Goal: Task Accomplishment & Management: Use online tool/utility

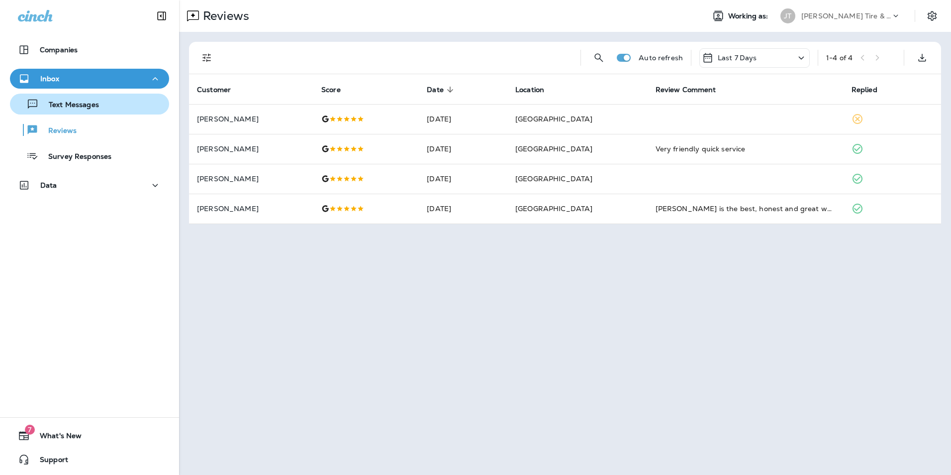
click at [67, 107] on p "Text Messages" at bounding box center [69, 105] width 60 height 9
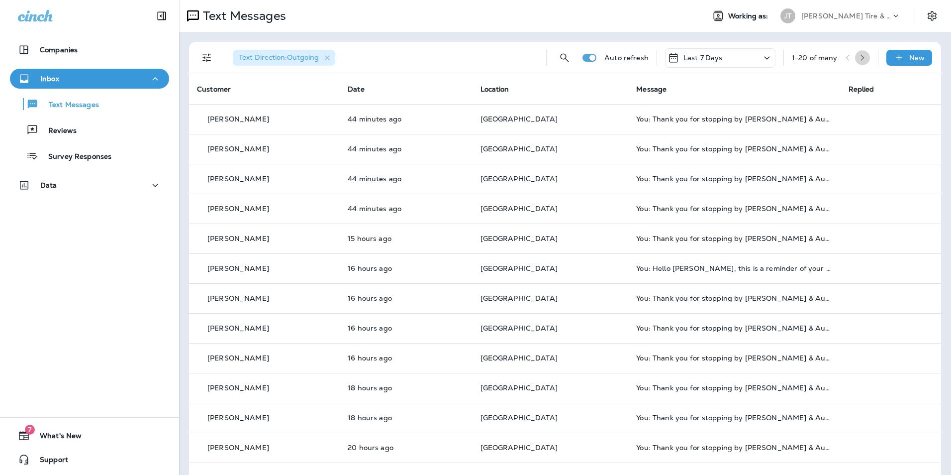
click at [859, 55] on button "button" at bounding box center [862, 57] width 15 height 15
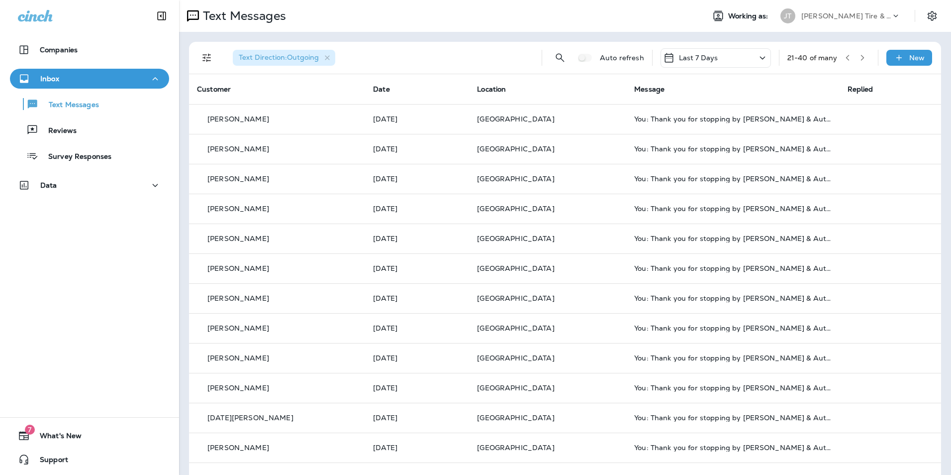
click at [855, 58] on button "button" at bounding box center [862, 57] width 15 height 15
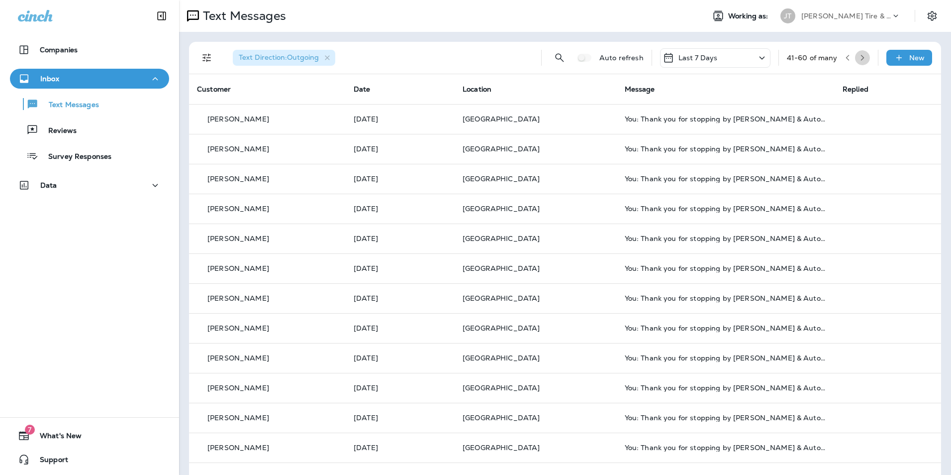
click at [861, 58] on button "button" at bounding box center [862, 57] width 15 height 15
click at [841, 57] on div "61 - 80" at bounding box center [836, 57] width 70 height 15
click at [770, 55] on icon at bounding box center [776, 58] width 12 height 12
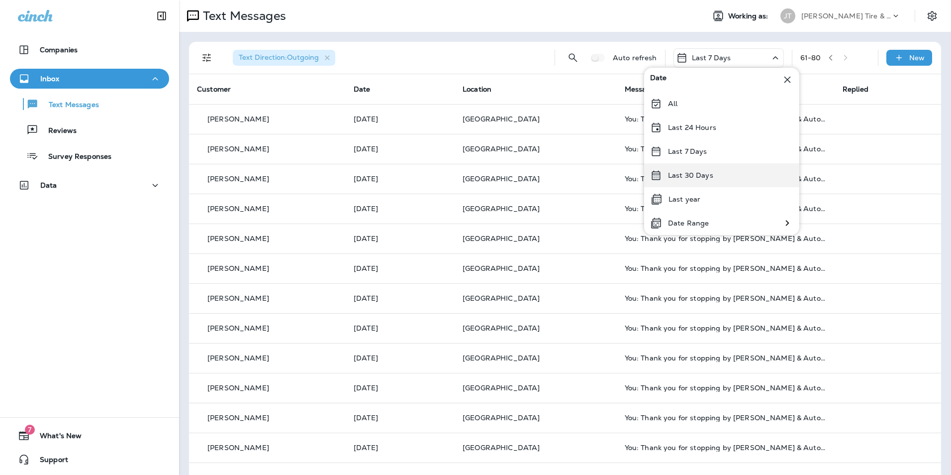
click at [699, 170] on div "Last 30 Days" at bounding box center [721, 175] width 155 height 24
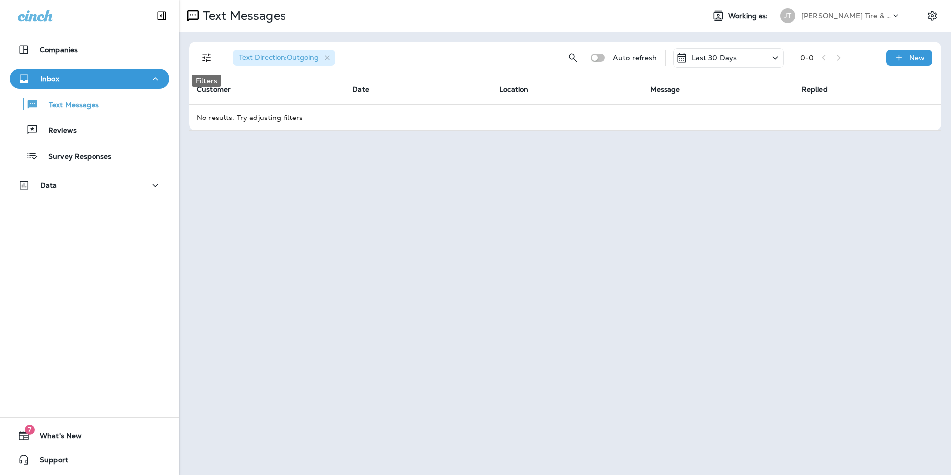
click at [208, 59] on icon "Filters" at bounding box center [207, 58] width 12 height 12
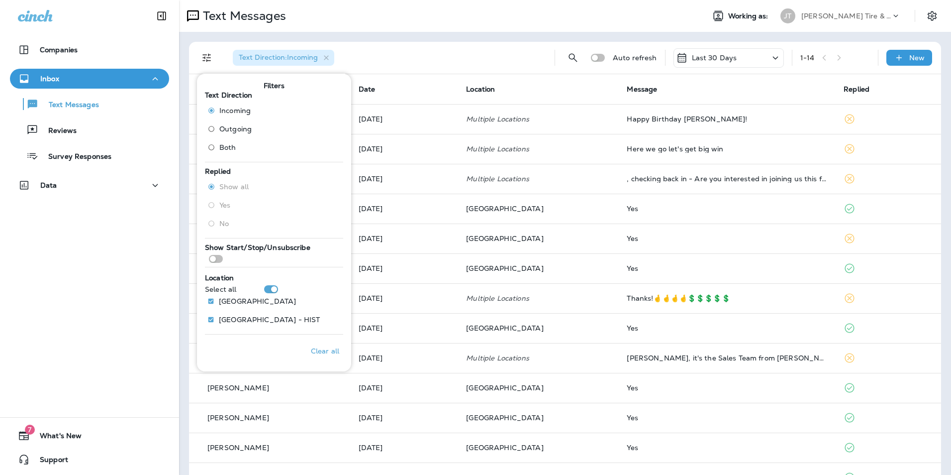
click at [453, 61] on div "Text Direction : Incoming" at bounding box center [386, 58] width 322 height 32
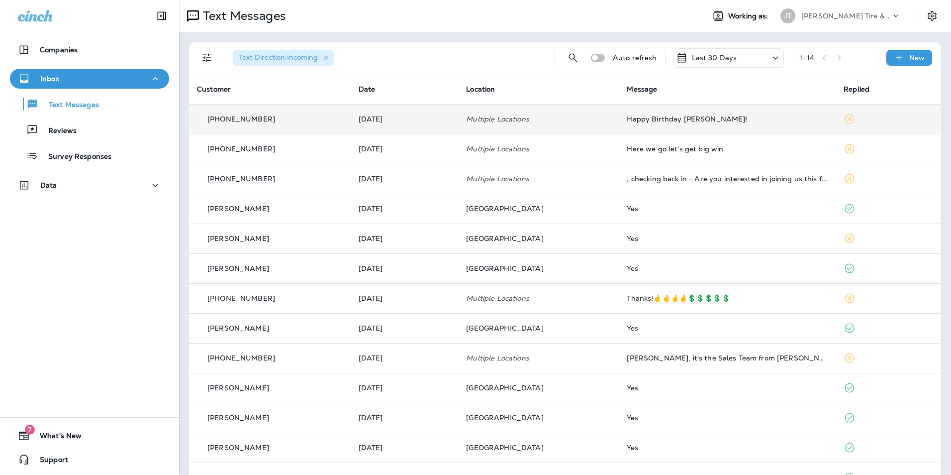
click at [697, 121] on div "Happy Birthday [PERSON_NAME]!" at bounding box center [727, 119] width 201 height 8
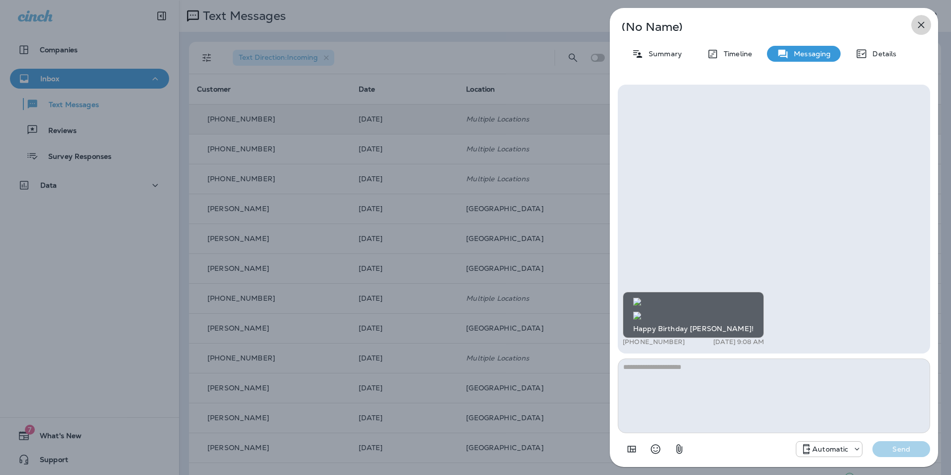
click at [921, 25] on icon "button" at bounding box center [922, 25] width 6 height 6
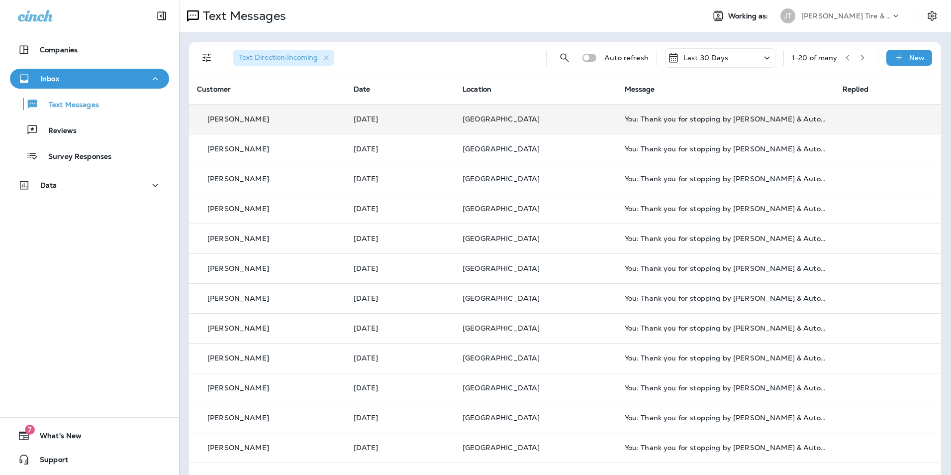
click at [859, 59] on icon "button" at bounding box center [862, 57] width 7 height 7
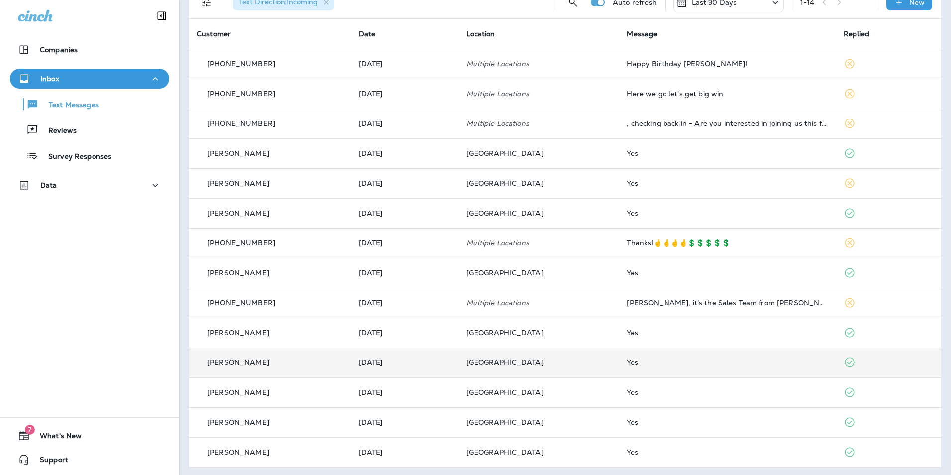
scroll to position [58, 0]
